Goal: Information Seeking & Learning: Learn about a topic

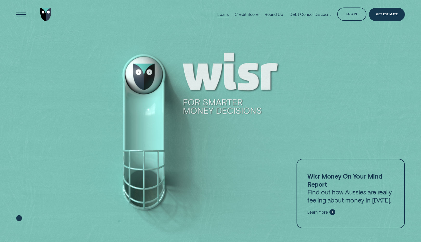
click at [222, 13] on div "Loans" at bounding box center [222, 14] width 11 height 5
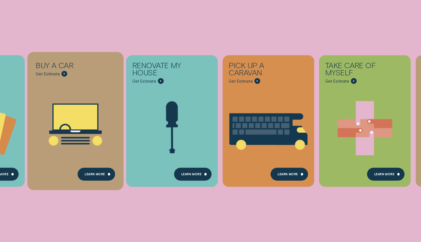
scroll to position [128, 0]
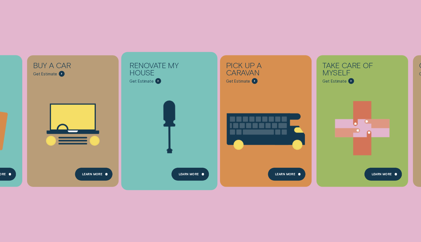
click at [177, 76] on div "Renovate My House" at bounding box center [158, 69] width 58 height 17
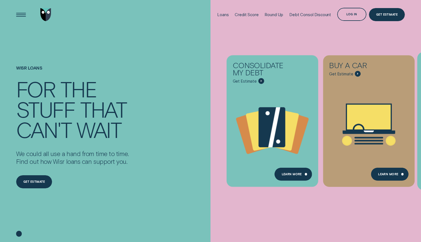
scroll to position [0, 0]
click at [49, 14] on img "Go to home page" at bounding box center [45, 14] width 11 height 13
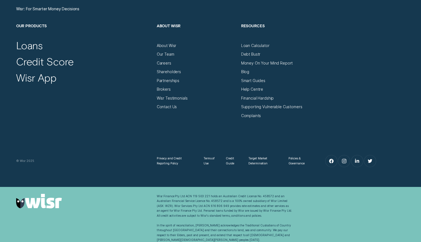
scroll to position [1938, 0]
